Goal: Task Accomplishment & Management: Use online tool/utility

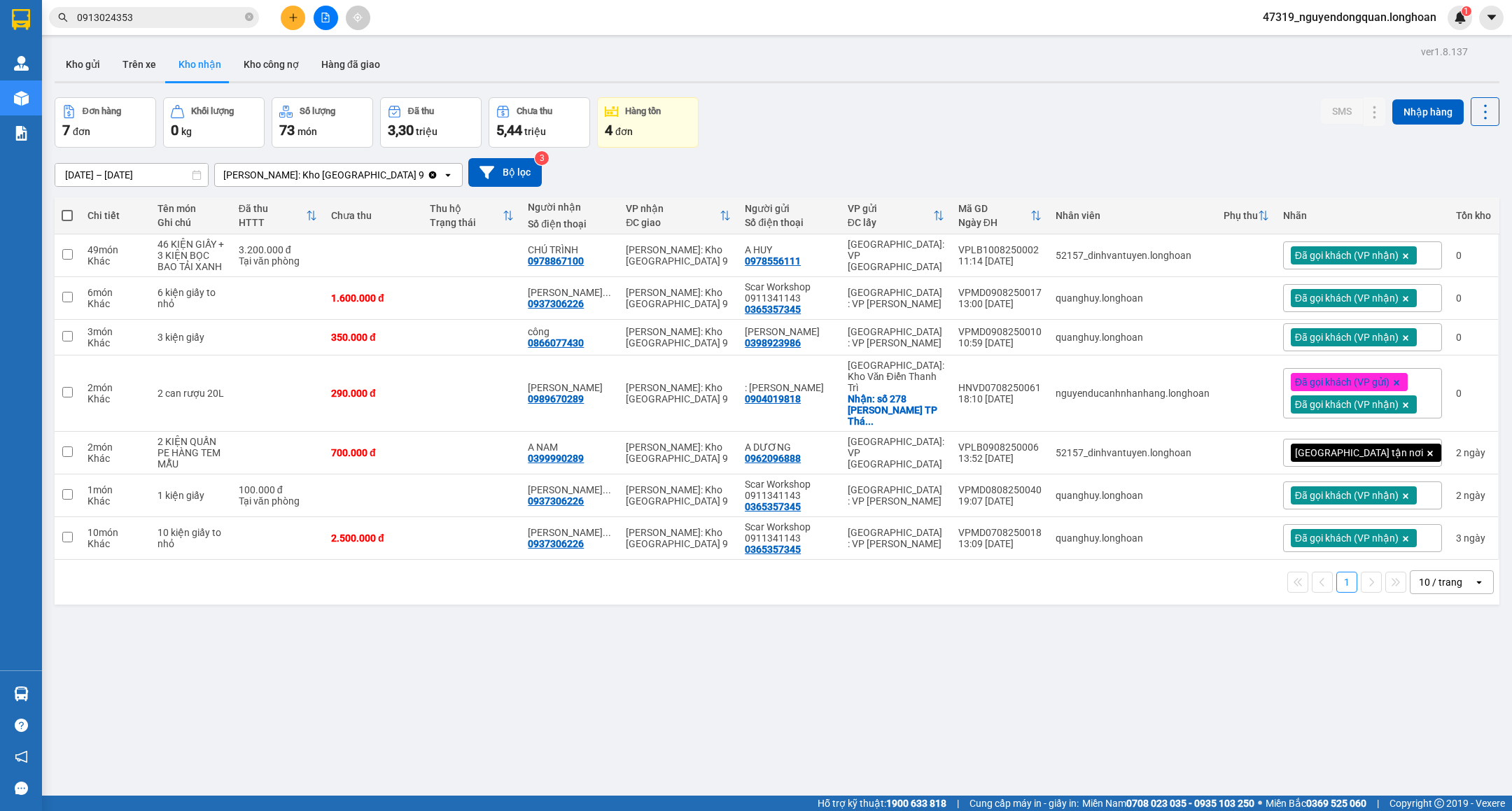
click at [133, 21] on input "0913024353" at bounding box center [159, 17] width 165 height 15
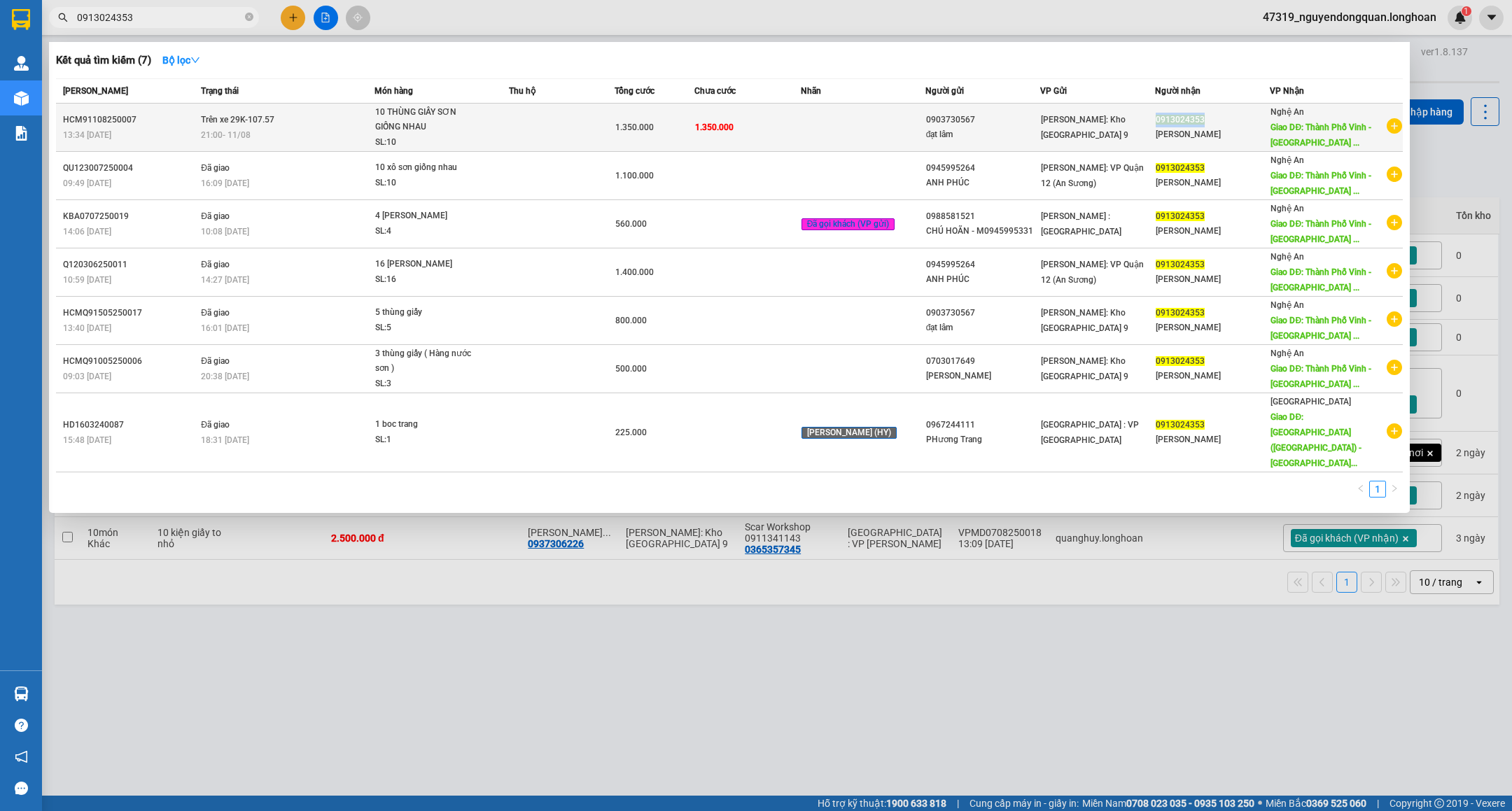
drag, startPoint x: 1172, startPoint y: 121, endPoint x: 1215, endPoint y: 120, distance: 43.0
click at [1205, 120] on span "0913024353" at bounding box center [1180, 119] width 49 height 9
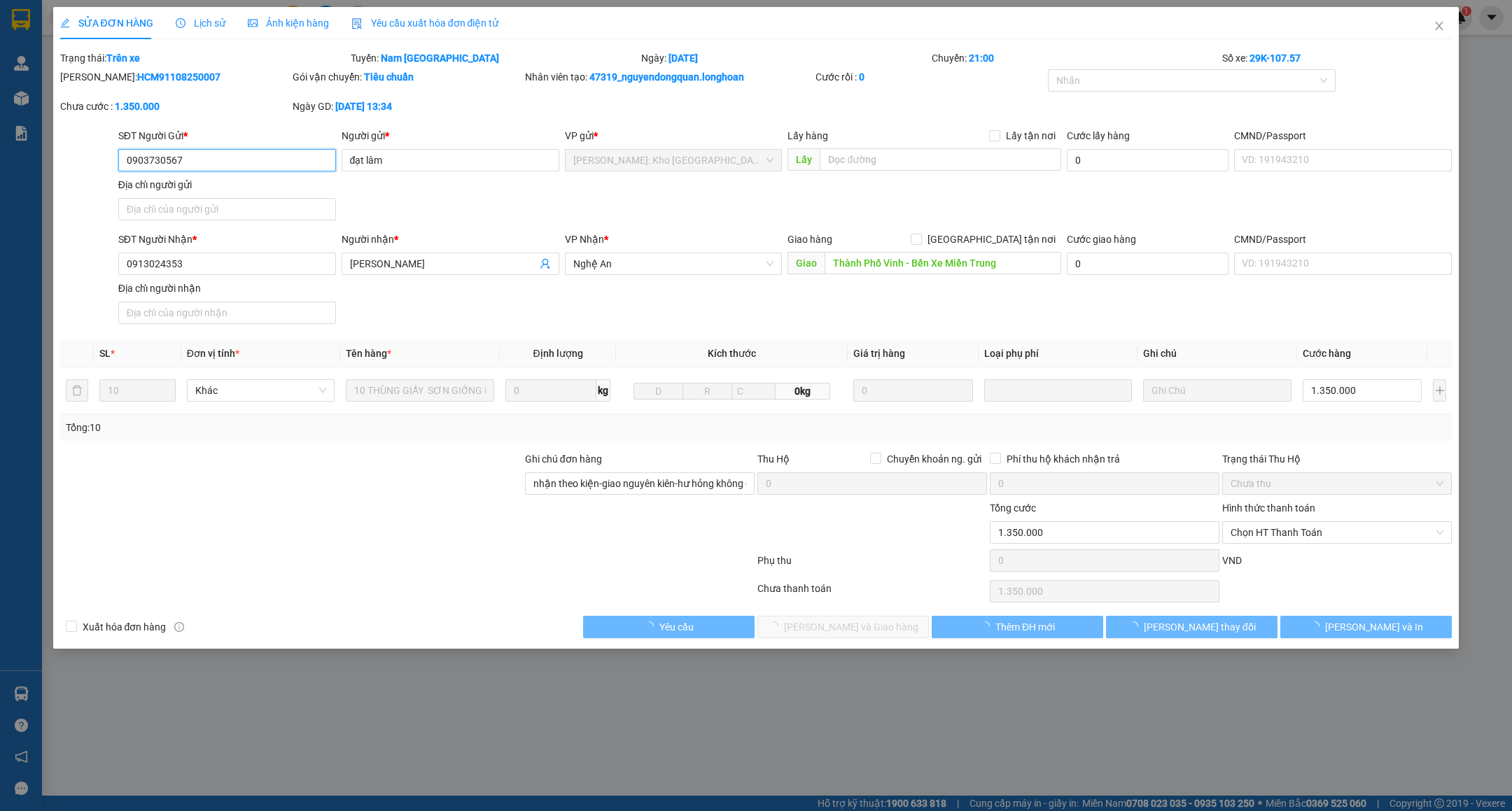
type input "0903730567"
type input "đạt lâm"
type input "0913024353"
type input "[PERSON_NAME]"
type input "Thành Phố Vinh - Bến Xe Miền Trung"
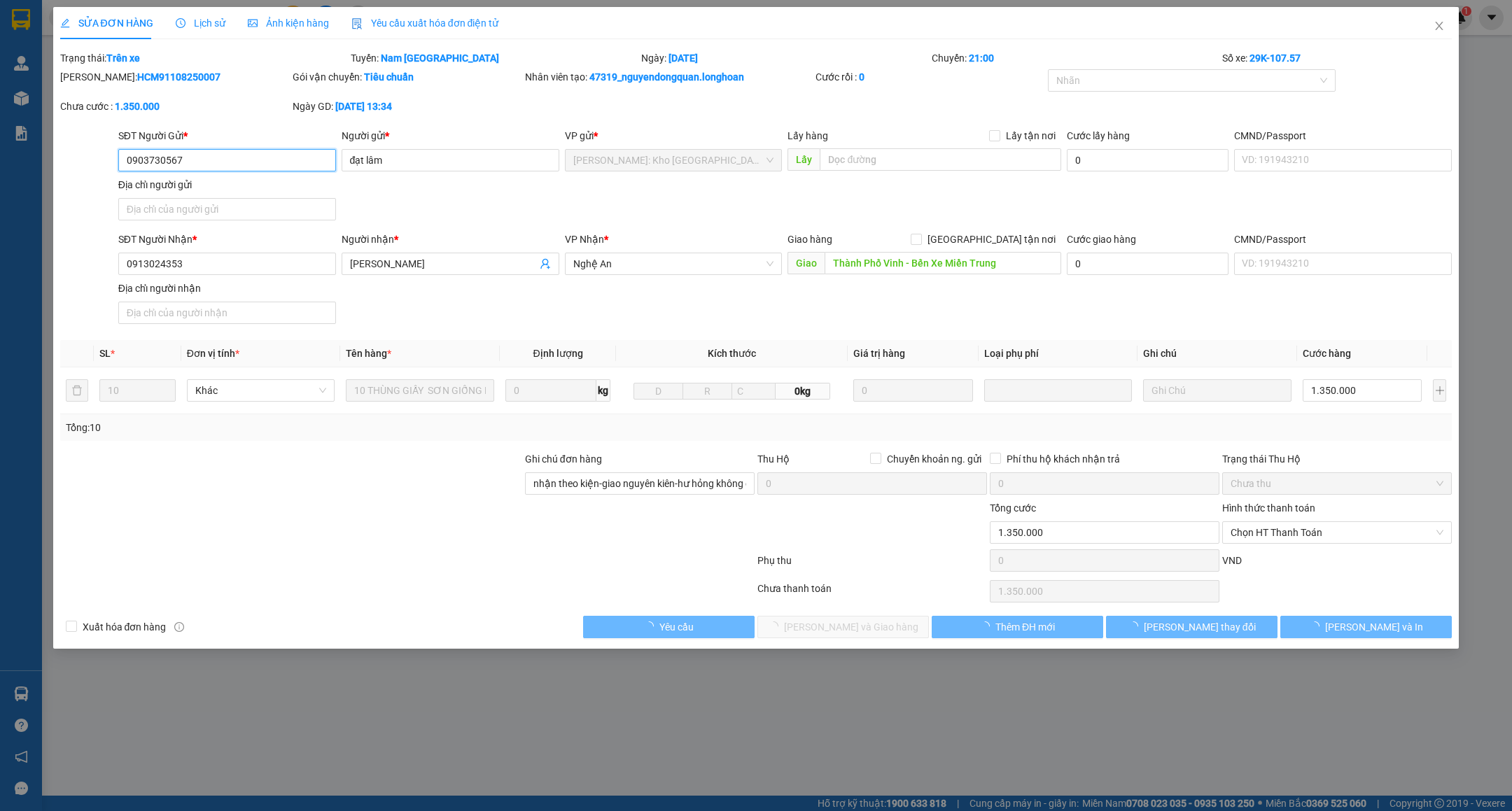
type input "nhận theo kiện-giao nguyên kiên-hư hỏng không chịu trách nhiệm"
type input "1.350.000"
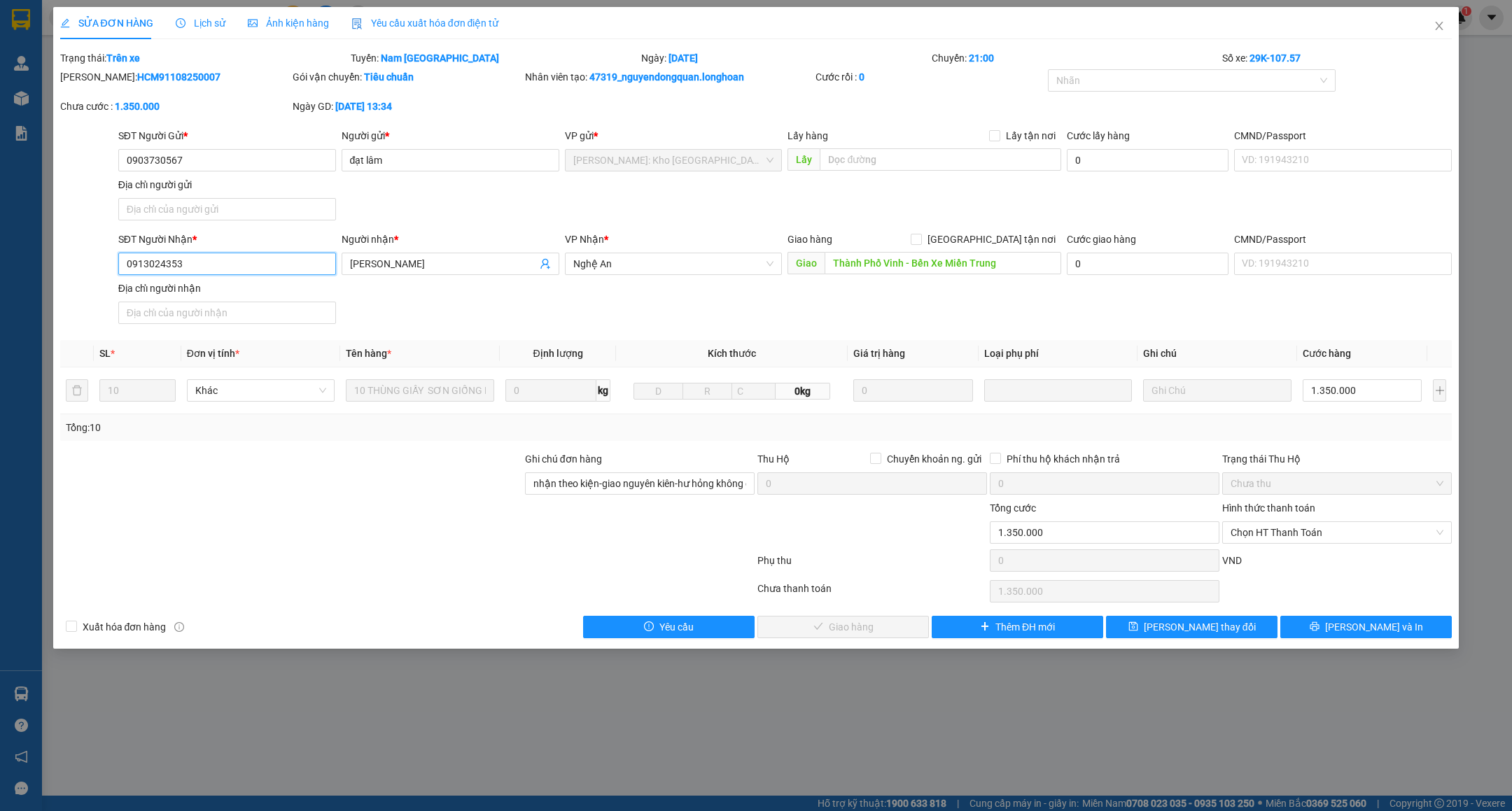
drag, startPoint x: 124, startPoint y: 263, endPoint x: 179, endPoint y: 258, distance: 55.2
click at [179, 258] on input "0913024353" at bounding box center [227, 263] width 217 height 22
click at [1441, 23] on icon "close" at bounding box center [1439, 26] width 11 height 11
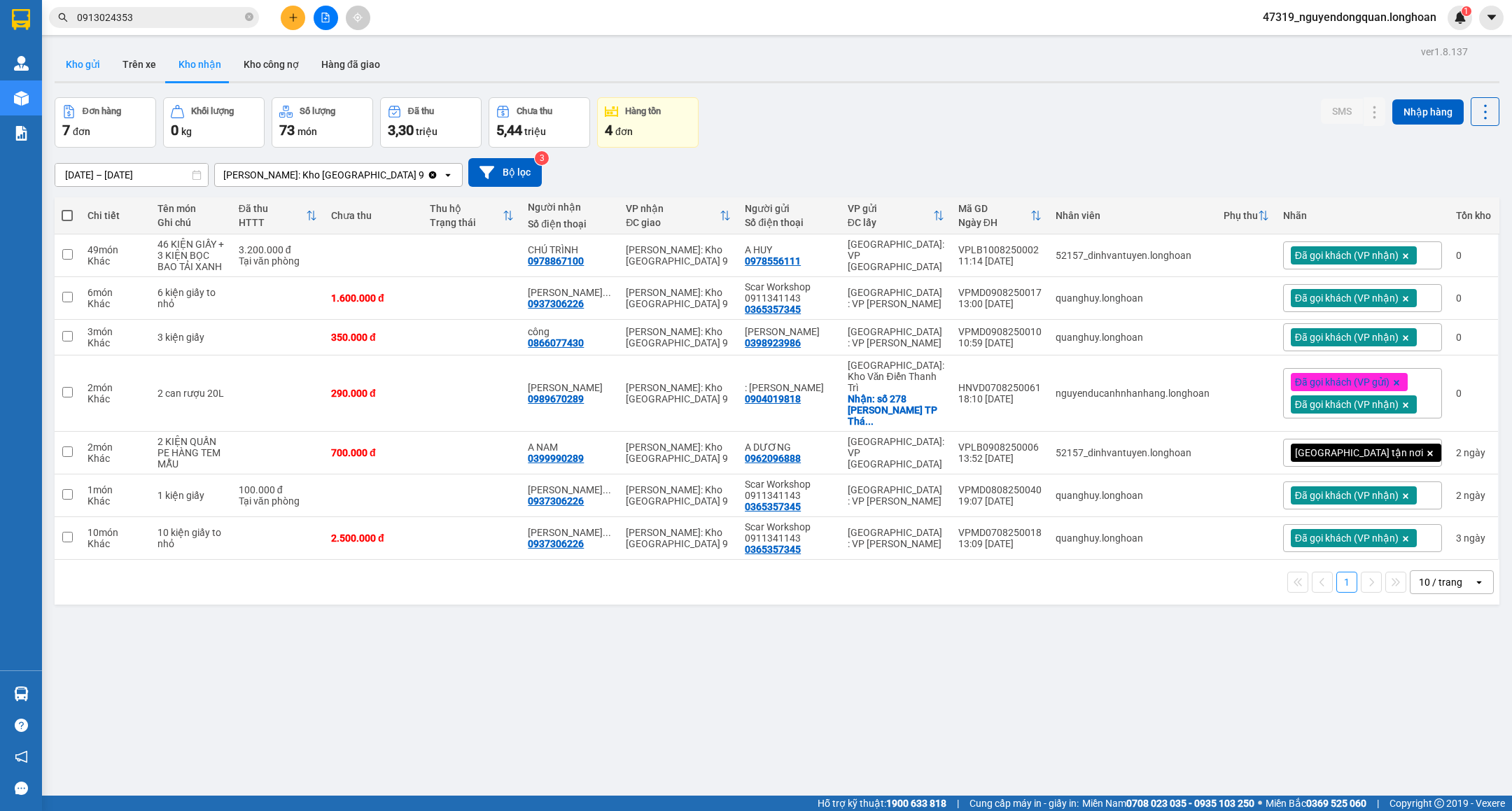
click at [93, 69] on button "Kho gửi" at bounding box center [83, 64] width 56 height 33
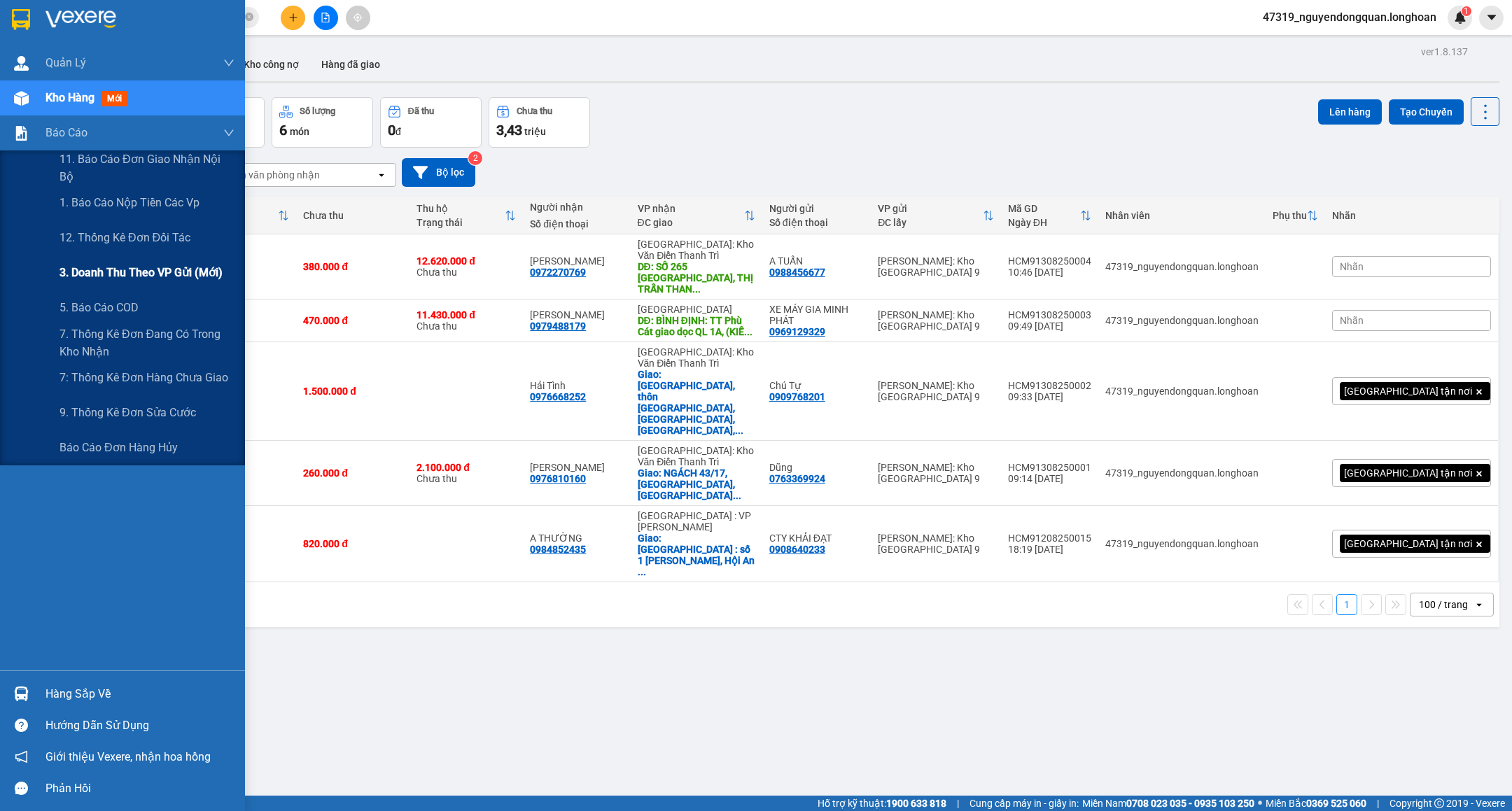
click at [148, 268] on span "3. Doanh Thu theo VP Gửi (mới)" at bounding box center [141, 272] width 163 height 17
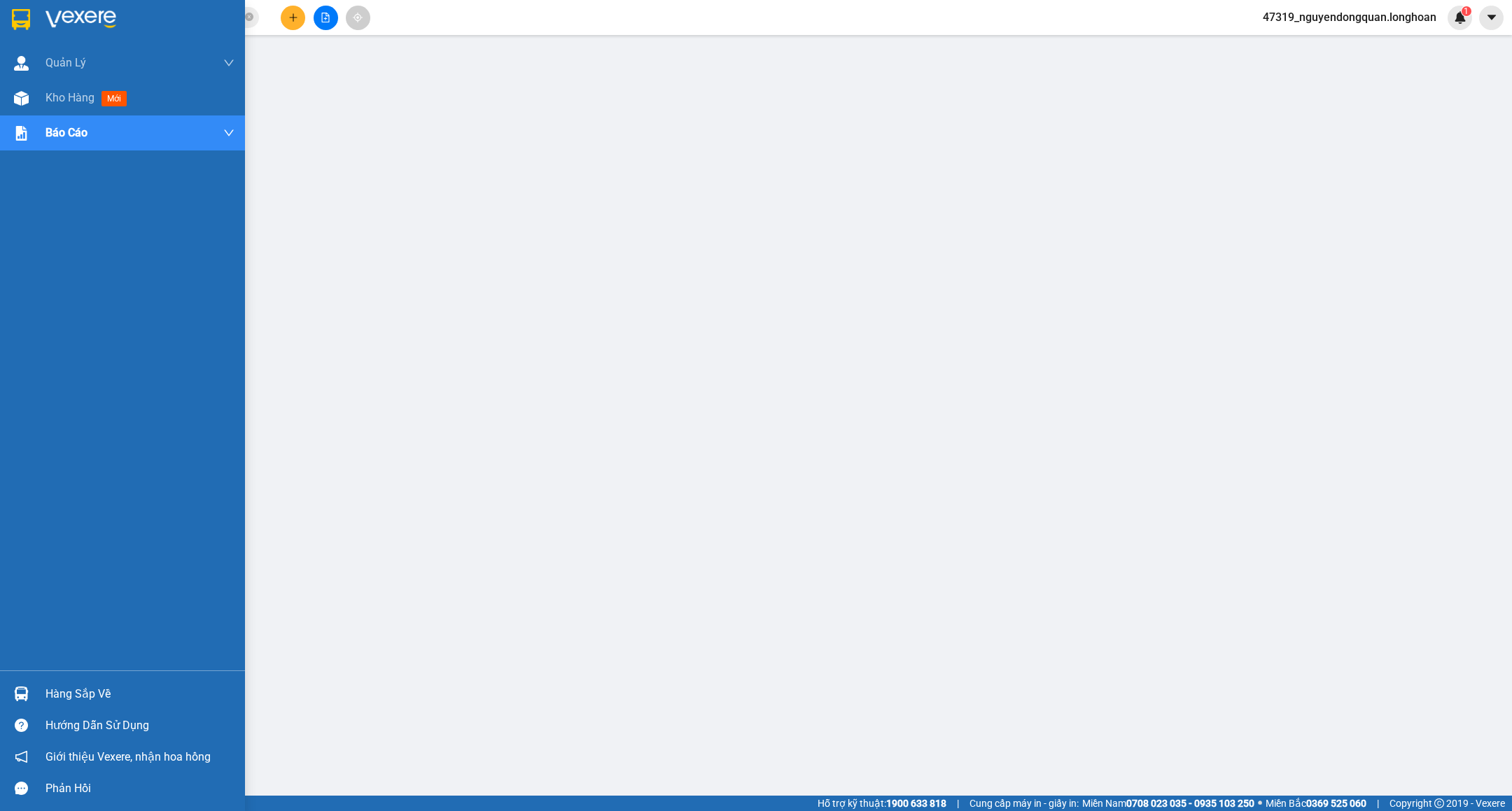
click at [21, 17] on img at bounding box center [21, 20] width 18 height 21
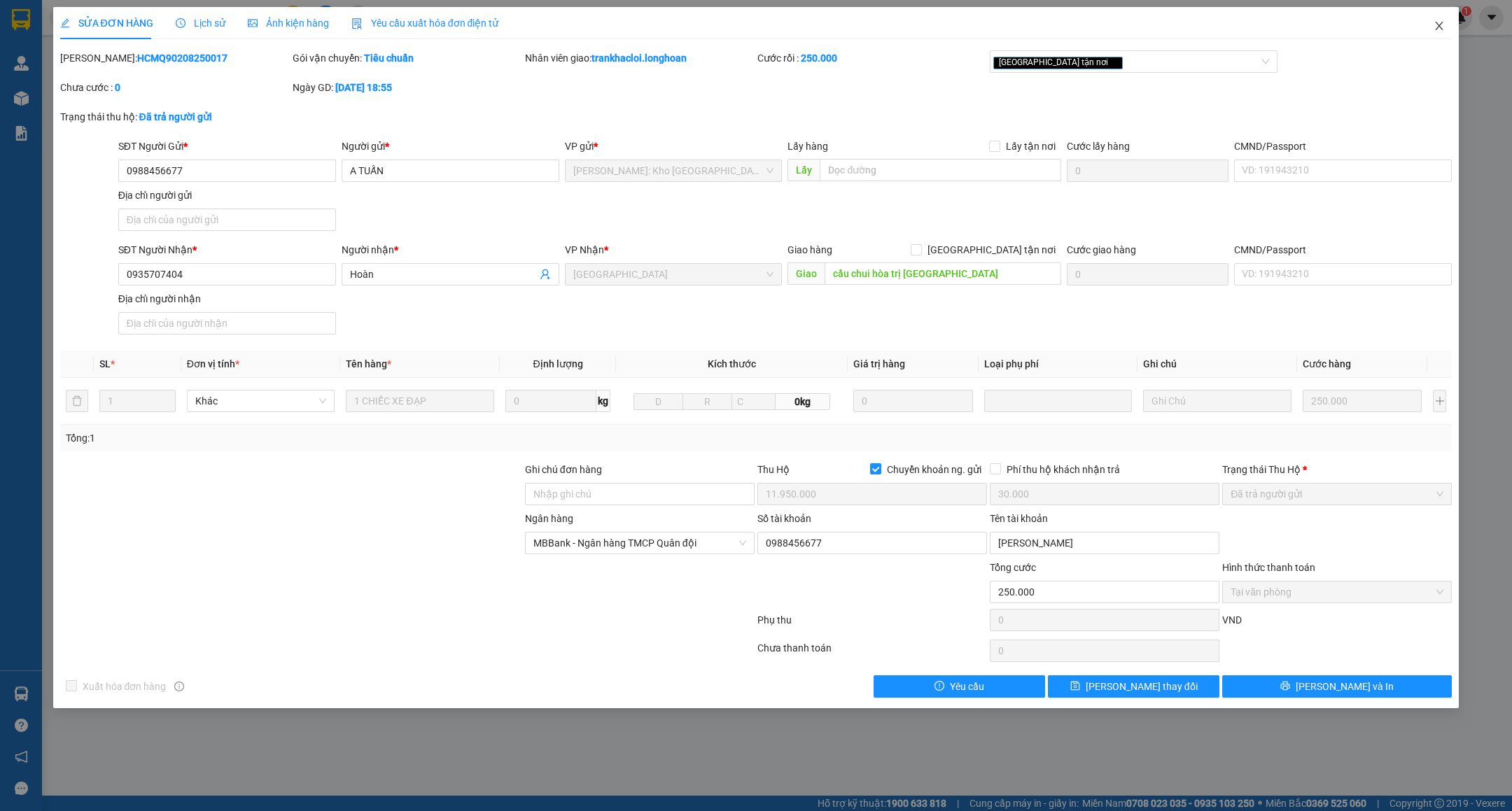
click at [1431, 26] on span "Close" at bounding box center [1439, 27] width 39 height 39
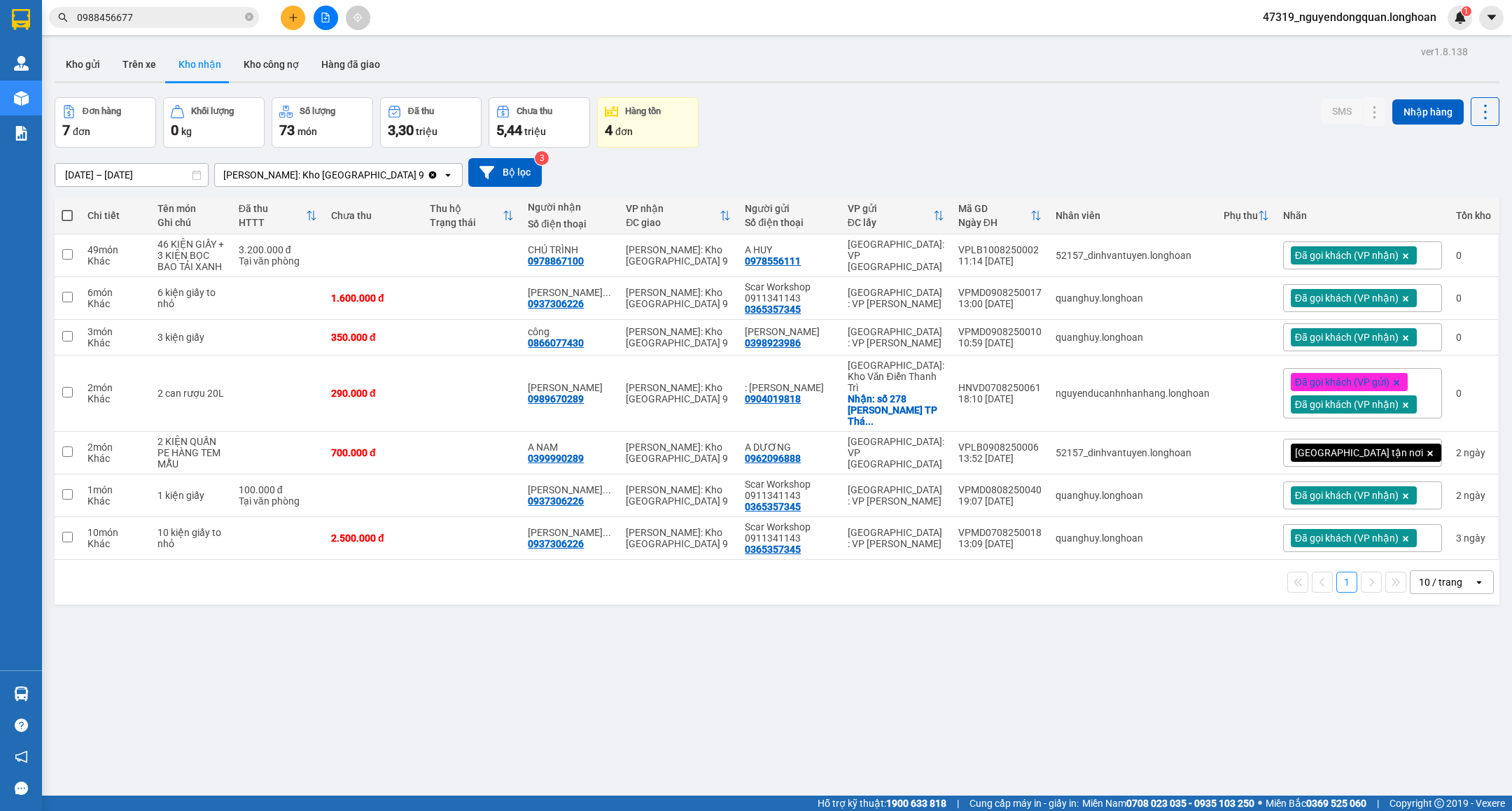
click at [242, 15] on span "0988456677" at bounding box center [153, 17] width 210 height 21
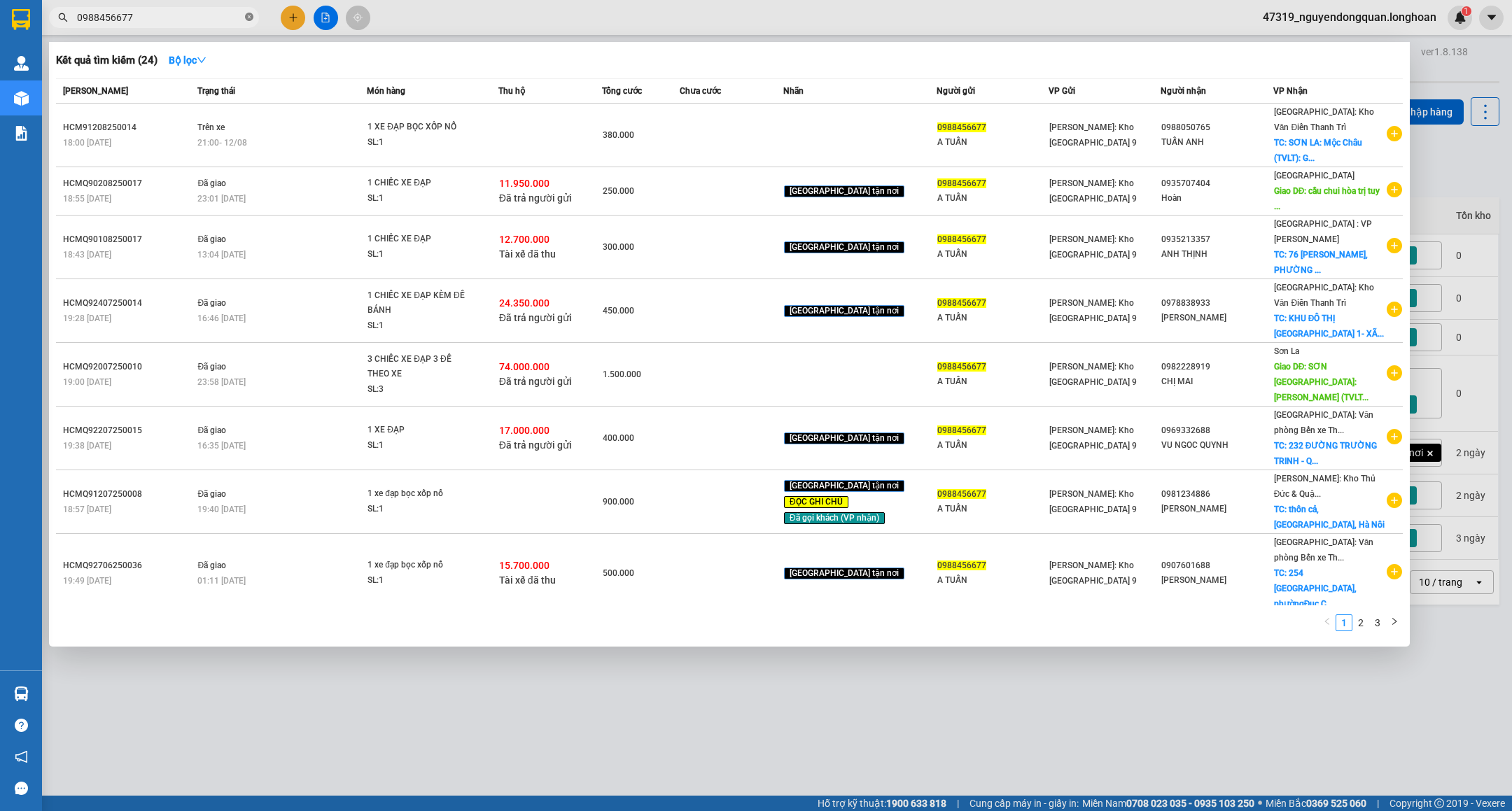
click at [248, 15] on icon "close-circle" at bounding box center [249, 17] width 9 height 9
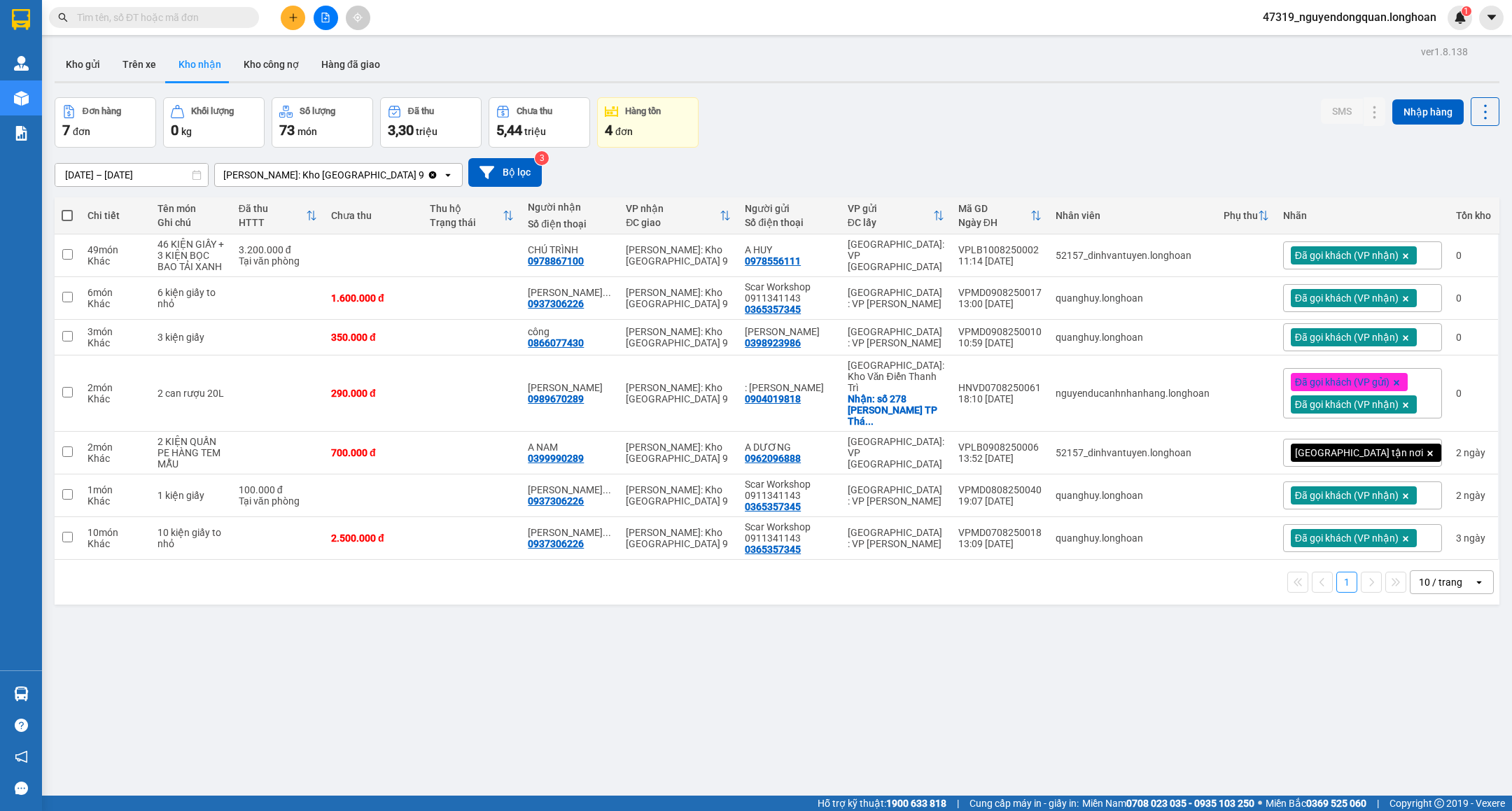
paste input "0913024353"
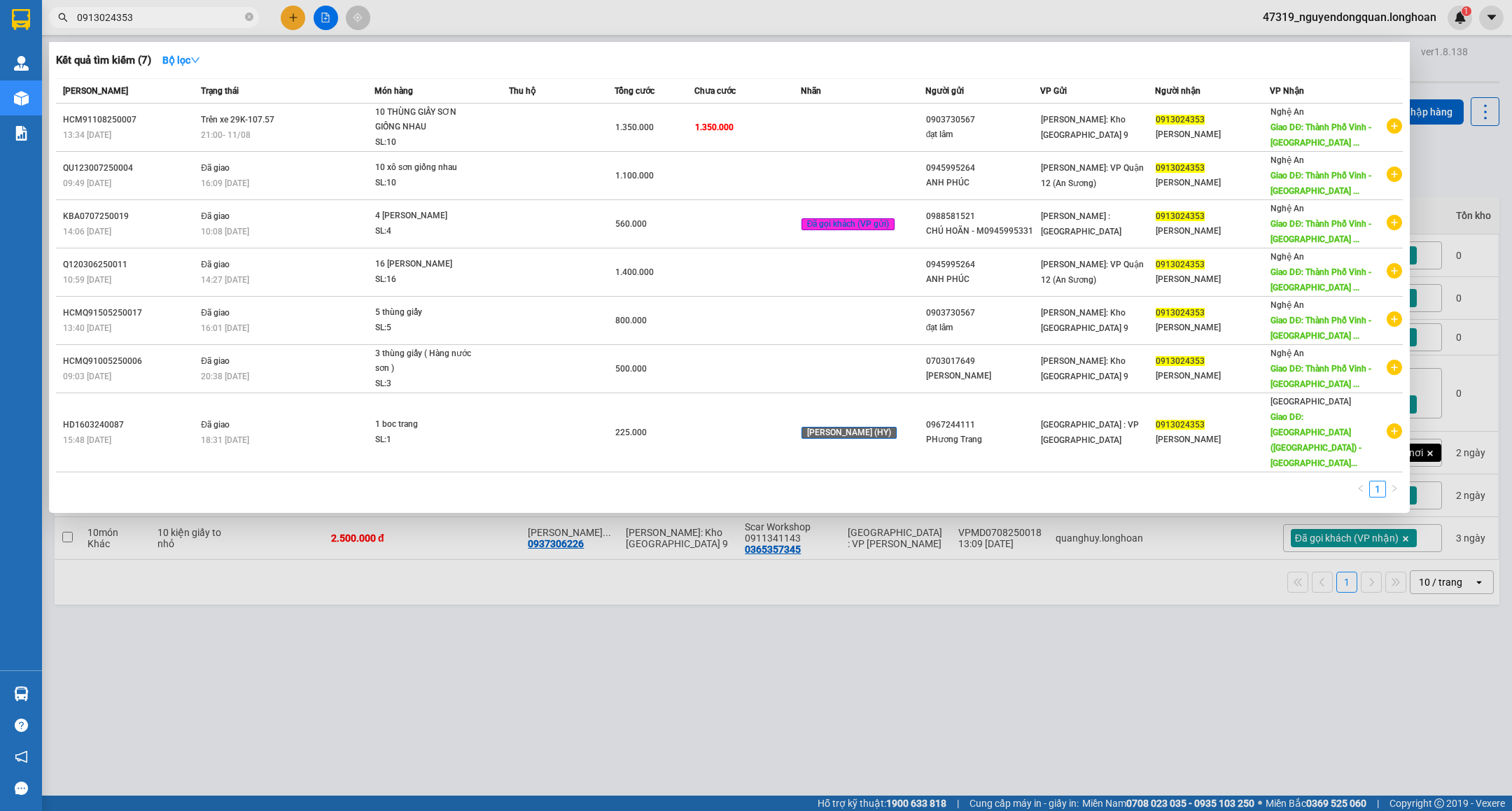
type input "0913024353"
click at [553, 619] on div at bounding box center [756, 406] width 1512 height 811
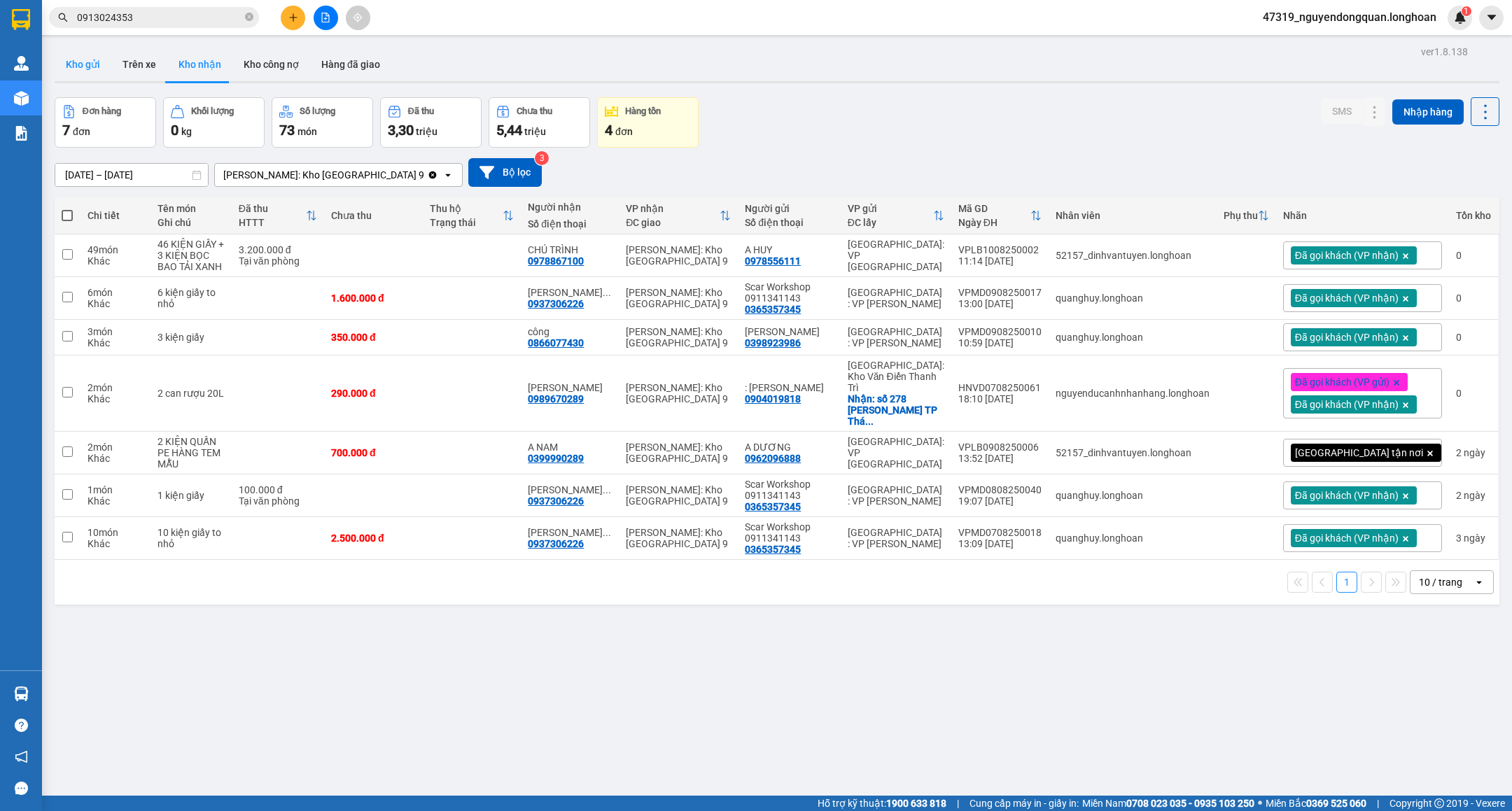
click at [82, 61] on button "Kho gửi" at bounding box center [83, 64] width 56 height 33
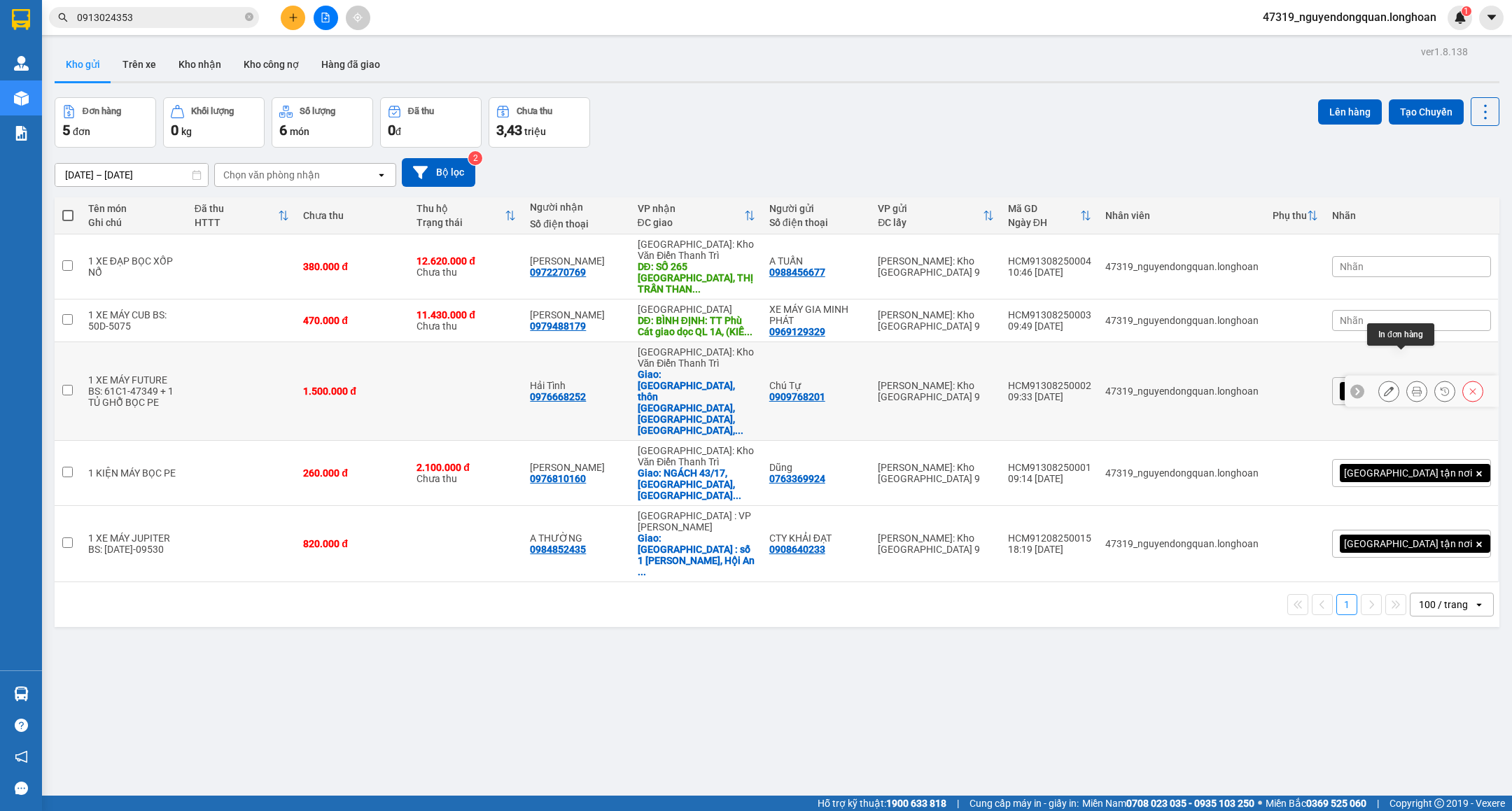
click at [1412, 387] on icon at bounding box center [1416, 391] width 9 height 9
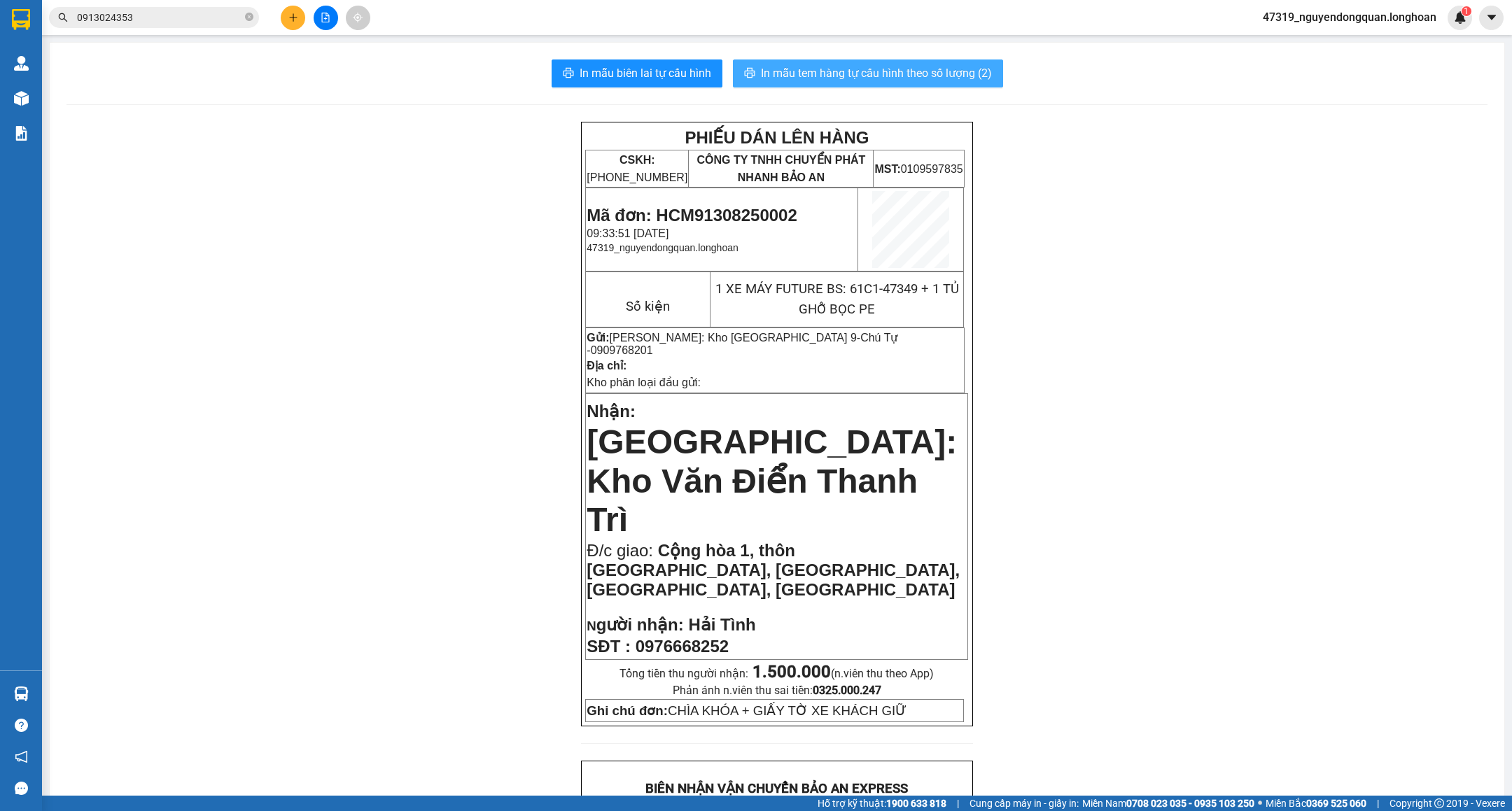
click at [957, 80] on span "In mẫu tem hàng tự cấu hình theo số lượng (2)" at bounding box center [876, 73] width 231 height 17
